Goal: Information Seeking & Learning: Learn about a topic

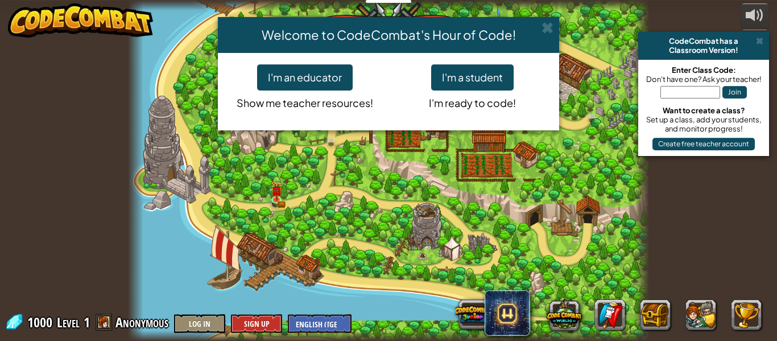
click at [274, 198] on div "Welcome to CodeCombat's Hour of Code! I'm an educator Show me teacher resources…" at bounding box center [388, 170] width 777 height 341
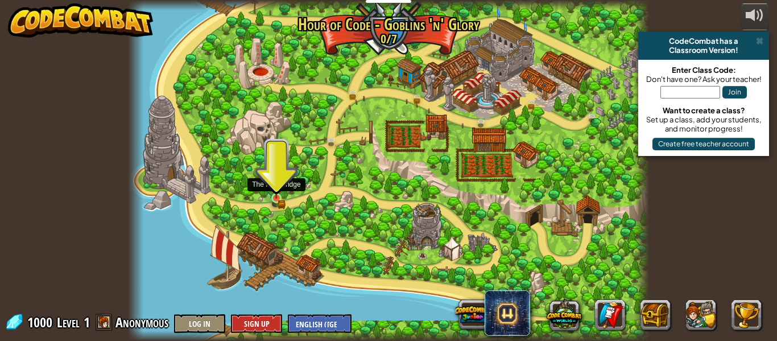
click at [274, 198] on img at bounding box center [276, 185] width 12 height 26
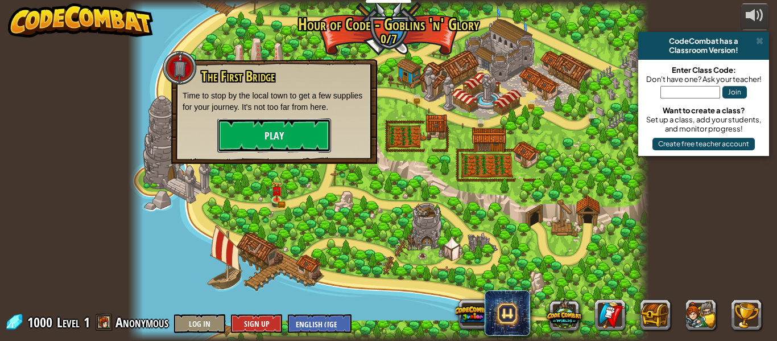
click at [302, 138] on button "Play" at bounding box center [274, 135] width 114 height 34
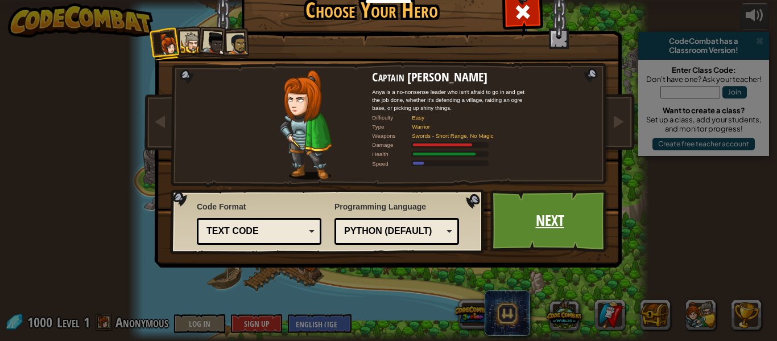
click at [536, 209] on link "Next" at bounding box center [549, 220] width 119 height 63
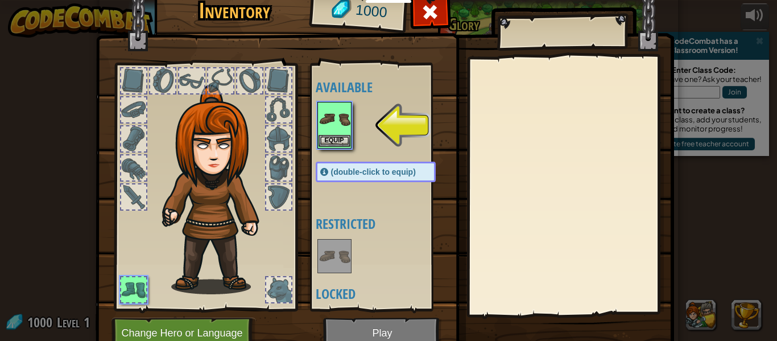
click at [330, 117] on img at bounding box center [335, 119] width 32 height 32
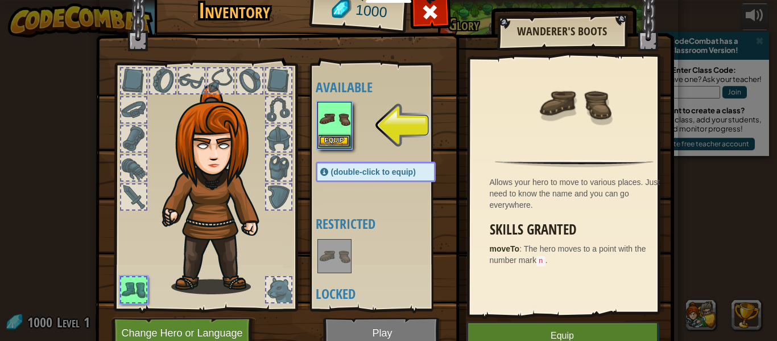
click at [330, 118] on img at bounding box center [335, 119] width 32 height 32
click at [333, 135] on button "Equip" at bounding box center [335, 141] width 32 height 12
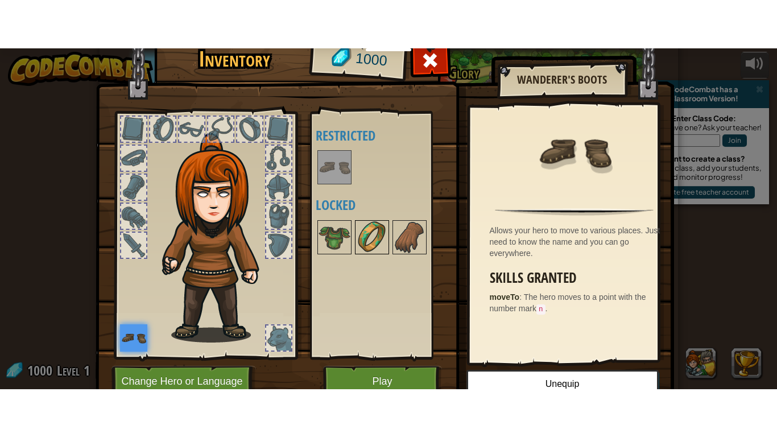
scroll to position [52, 0]
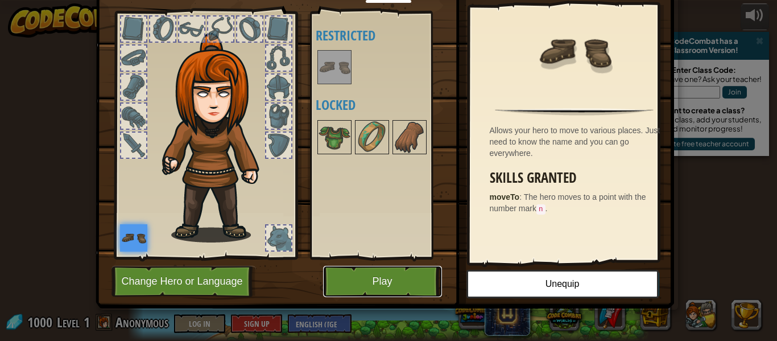
click at [380, 277] on button "Play" at bounding box center [382, 281] width 119 height 31
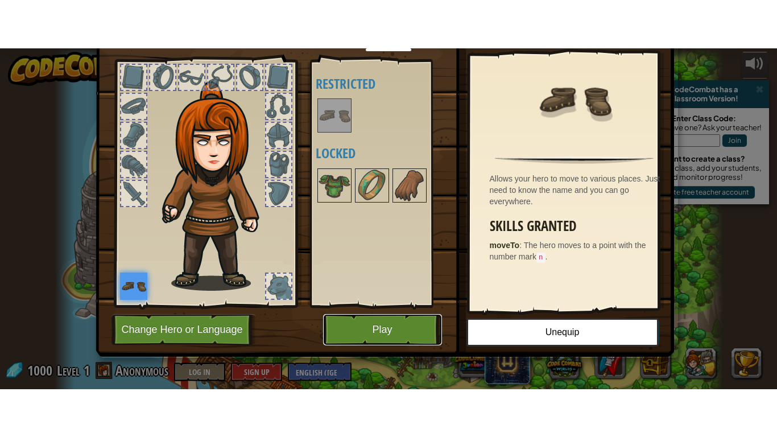
scroll to position [0, 0]
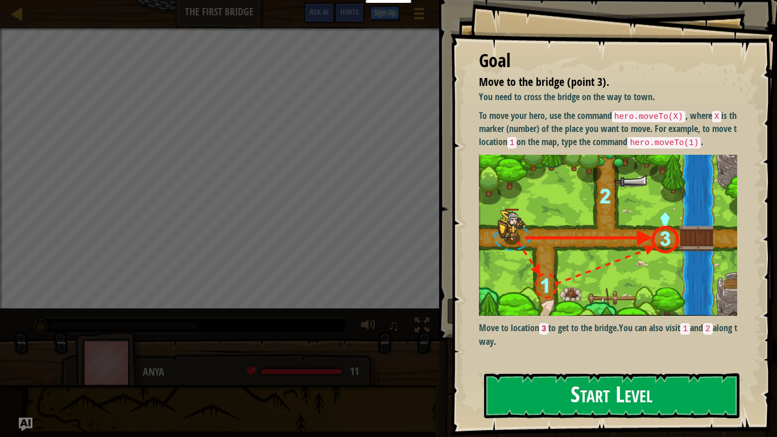
click at [571, 340] on button "Start Level" at bounding box center [611, 395] width 255 height 45
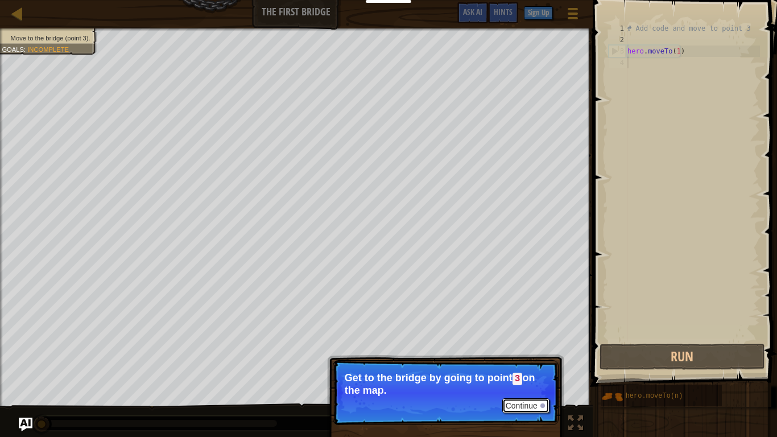
click at [527, 340] on button "Continue" at bounding box center [525, 405] width 47 height 15
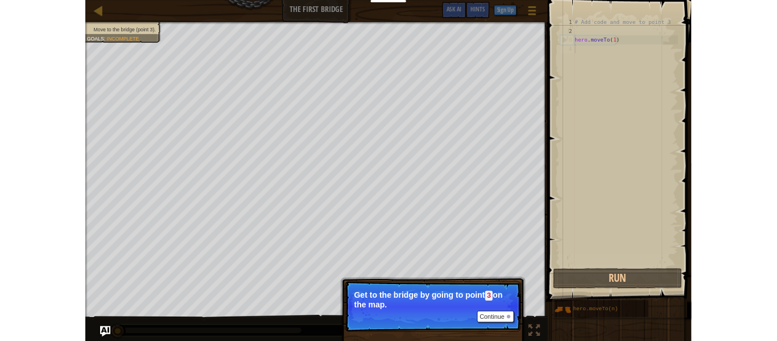
scroll to position [5, 0]
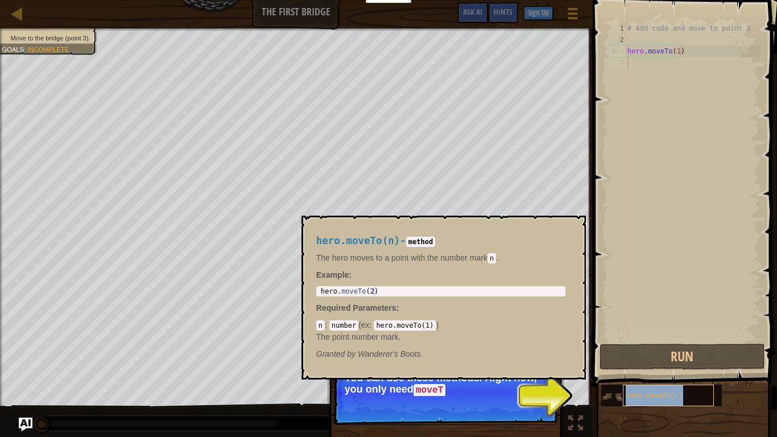
click at [663, 340] on span "hero.moveTo(n)" at bounding box center [654, 396] width 57 height 8
click at [609, 340] on img at bounding box center [612, 397] width 22 height 22
click at [610, 340] on img at bounding box center [612, 397] width 22 height 22
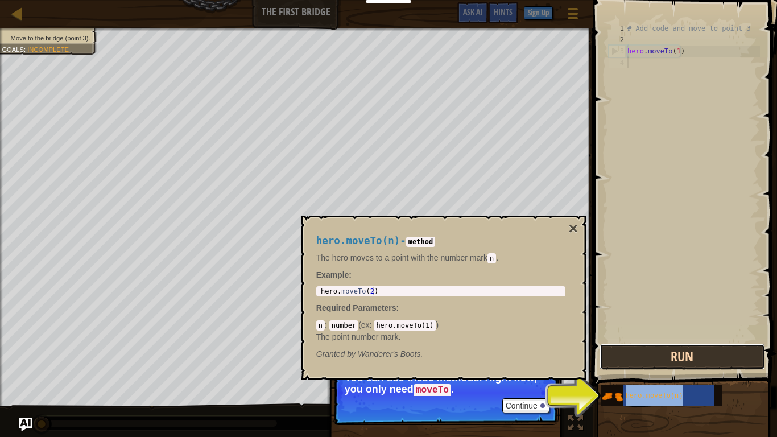
click at [653, 340] on button "Run" at bounding box center [683, 357] width 166 height 26
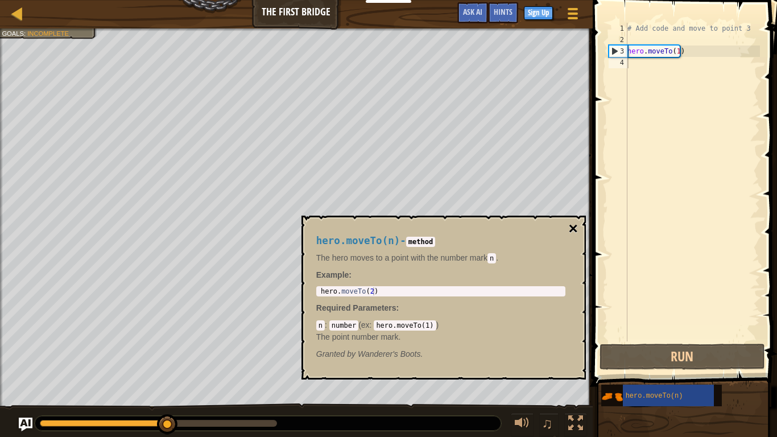
click at [574, 222] on button "×" at bounding box center [572, 229] width 9 height 16
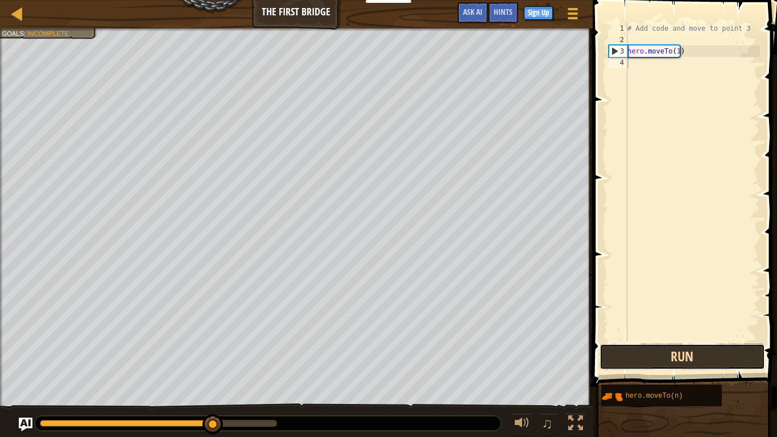
click at [671, 340] on button "Run" at bounding box center [683, 357] width 166 height 26
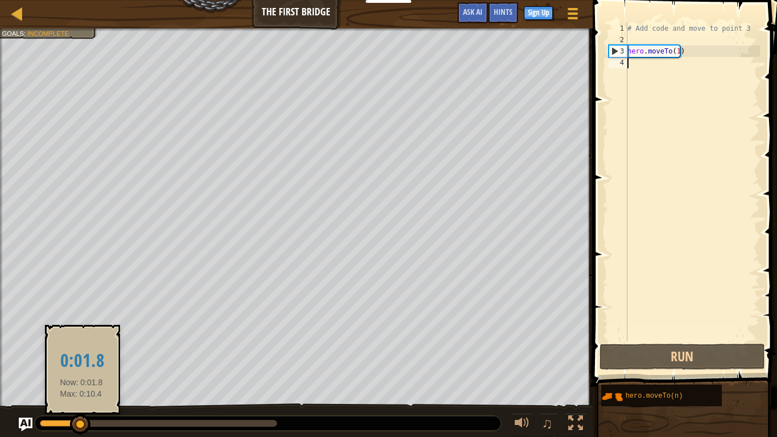
drag, startPoint x: 274, startPoint y: 423, endPoint x: 79, endPoint y: 423, distance: 195.7
click at [79, 340] on div at bounding box center [80, 424] width 20 height 20
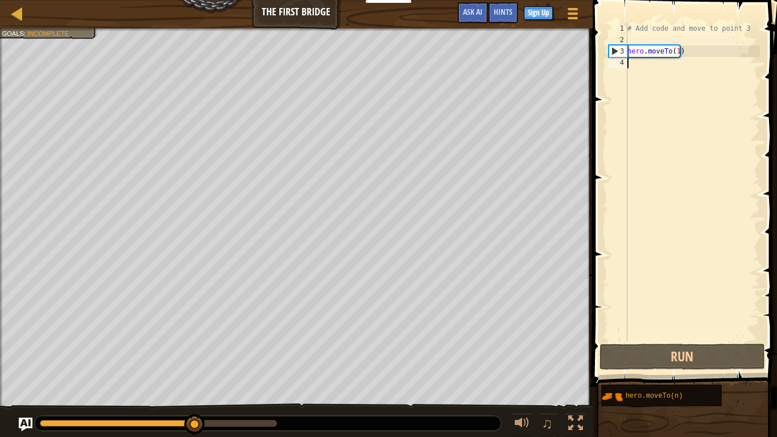
click at [194, 340] on div at bounding box center [158, 423] width 237 height 7
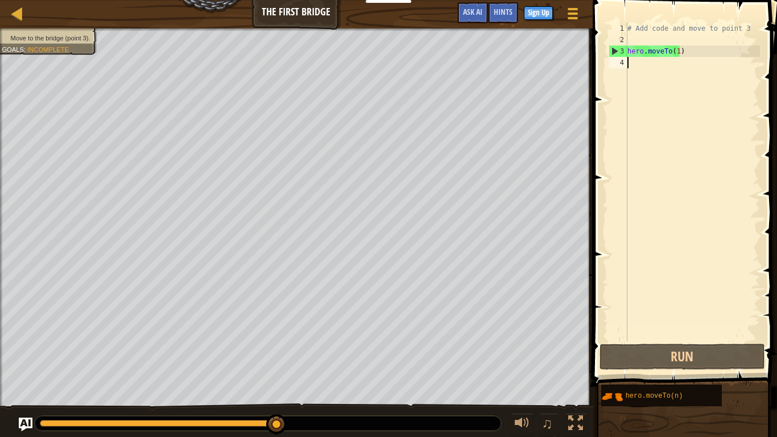
drag, startPoint x: 192, startPoint y: 423, endPoint x: 299, endPoint y: 428, distance: 106.5
click at [299, 340] on div at bounding box center [268, 423] width 467 height 15
click at [620, 59] on div "4" at bounding box center [618, 62] width 19 height 11
click at [655, 68] on div "# Add code and move to point 3 hero . moveTo ( 1 )" at bounding box center [692, 193] width 135 height 341
click at [635, 64] on div "# Add code and move to point 3 hero . moveTo ( 1 )" at bounding box center [692, 193] width 135 height 341
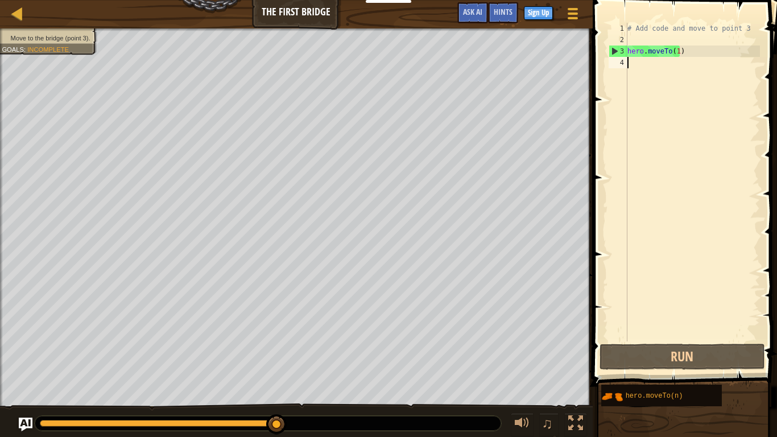
click at [635, 64] on div "# Add code and move to point 3 hero . moveTo ( 1 )" at bounding box center [692, 193] width 135 height 341
drag, startPoint x: 635, startPoint y: 64, endPoint x: 631, endPoint y: 99, distance: 35.4
click at [634, 69] on div "# Add code and move to point 3 hero . moveTo ( 1 )" at bounding box center [692, 193] width 135 height 341
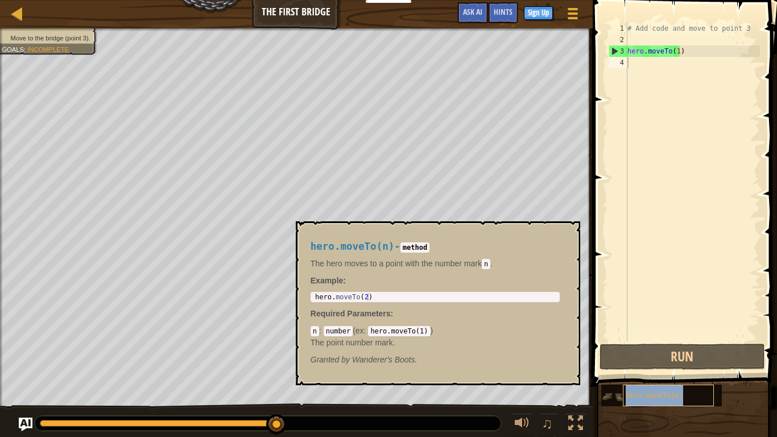
click at [638, 340] on div "hero.moveTo(n)" at bounding box center [668, 396] width 91 height 22
click at [637, 340] on span "hero.moveTo(n)" at bounding box center [654, 396] width 57 height 8
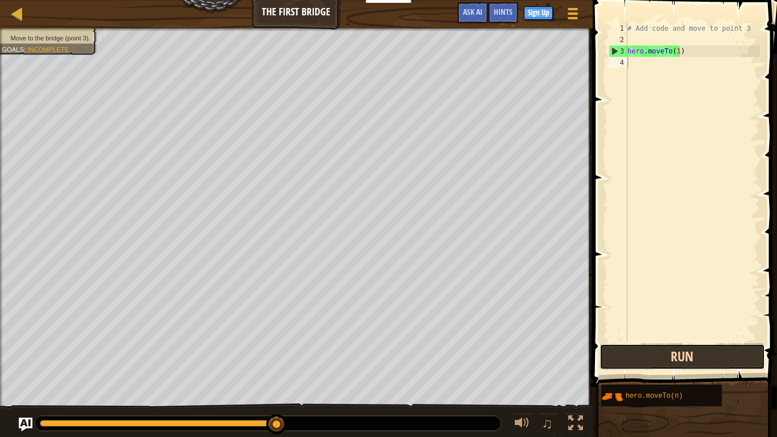
click at [659, 340] on button "Run" at bounding box center [683, 357] width 166 height 26
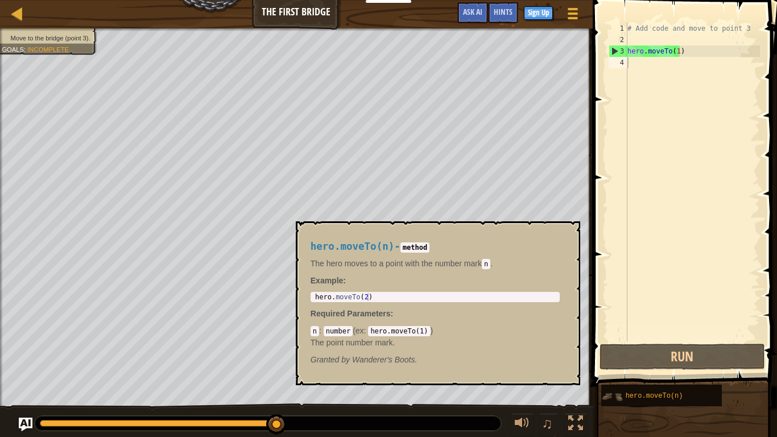
click at [617, 340] on img at bounding box center [612, 397] width 22 height 22
click at [635, 340] on span "hero.moveTo(n)" at bounding box center [654, 396] width 57 height 8
type textarea "hero.moveTo(2)"
click at [364, 296] on div "hero . moveTo ( 2 )" at bounding box center [435, 305] width 245 height 24
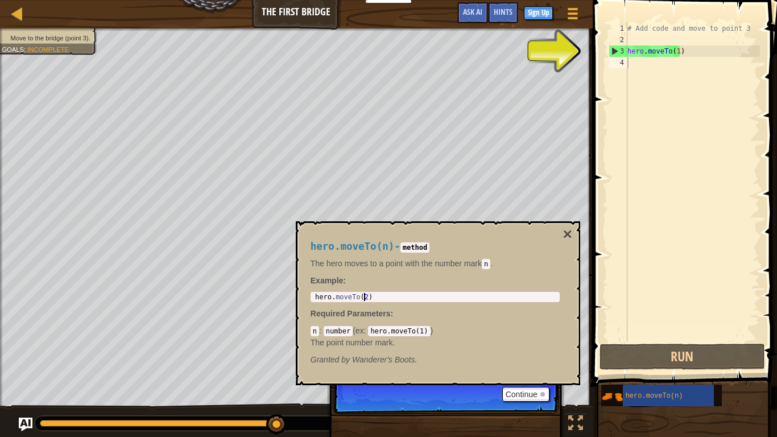
click at [362, 294] on div "hero . moveTo ( 2 )" at bounding box center [435, 305] width 245 height 24
click at [364, 294] on div "hero . moveTo ( 2 )" at bounding box center [435, 305] width 245 height 24
click at [419, 331] on code "hero.moveTo(1)" at bounding box center [399, 331] width 62 height 10
click at [418, 332] on code "hero.moveTo(1)" at bounding box center [399, 331] width 62 height 10
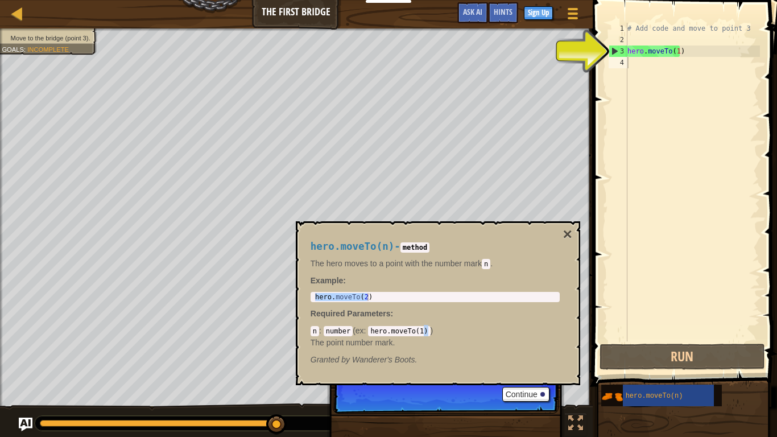
click at [418, 332] on code "hero.moveTo(1)" at bounding box center [399, 331] width 62 height 10
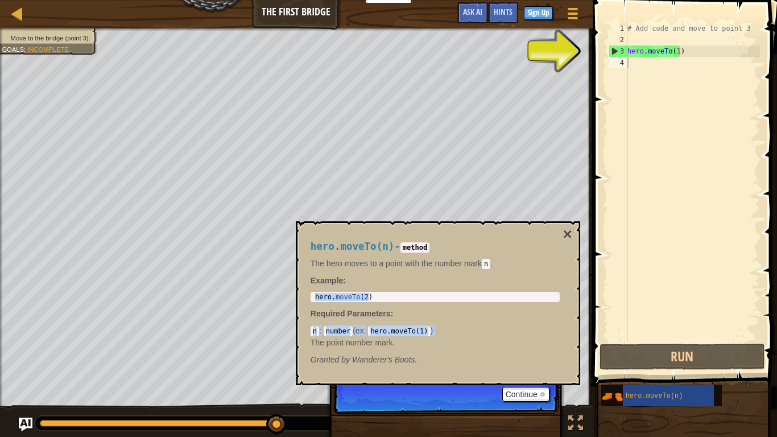
click at [418, 332] on code "hero.moveTo(1)" at bounding box center [399, 331] width 62 height 10
click at [15, 13] on div at bounding box center [17, 13] width 14 height 14
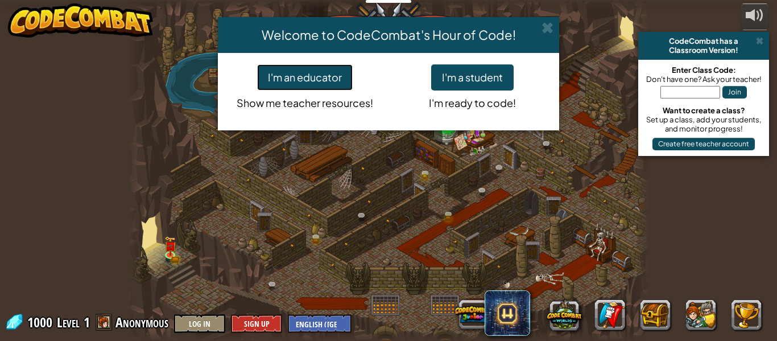
click at [333, 75] on button "I'm an educator" at bounding box center [305, 77] width 96 height 26
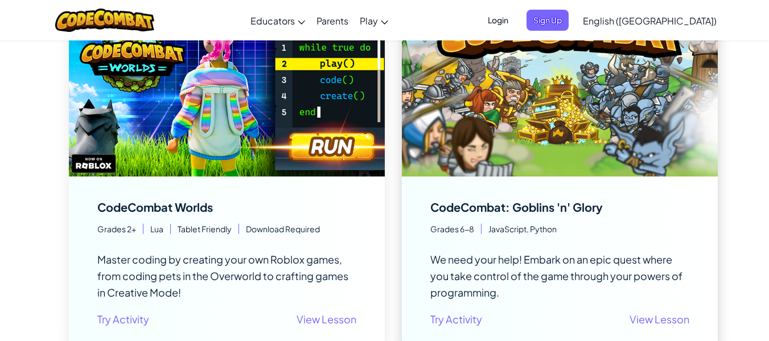
scroll to position [910, 0]
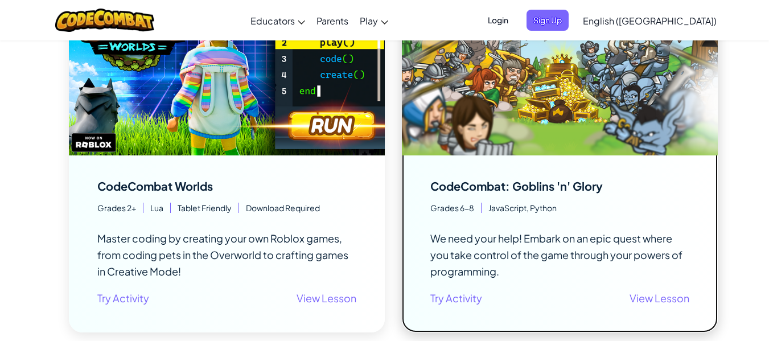
click at [493, 108] on img at bounding box center [560, 67] width 316 height 178
